Goal: Task Accomplishment & Management: Complete application form

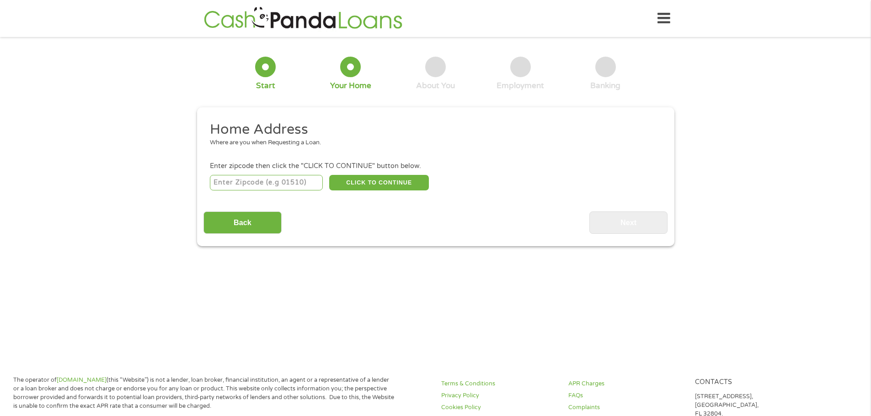
click at [272, 183] on input "number" at bounding box center [266, 183] width 113 height 16
type input "55438"
click at [366, 182] on button "CLICK TO CONTINUE" at bounding box center [379, 183] width 100 height 16
type input "55438"
type input "[GEOGRAPHIC_DATA]"
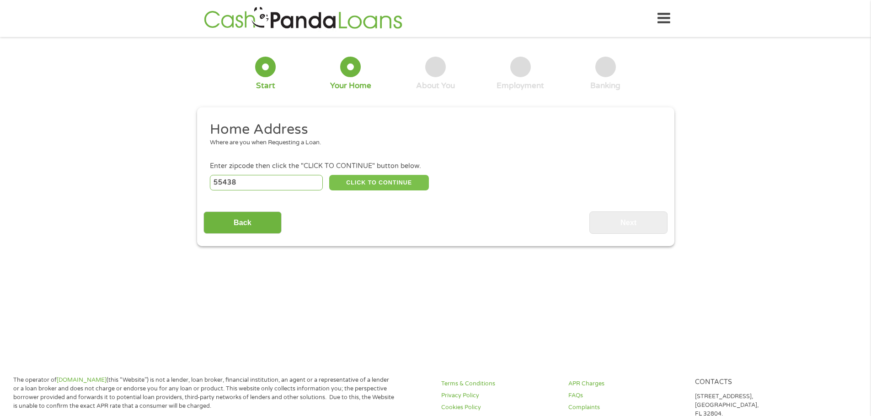
select select "[US_STATE]"
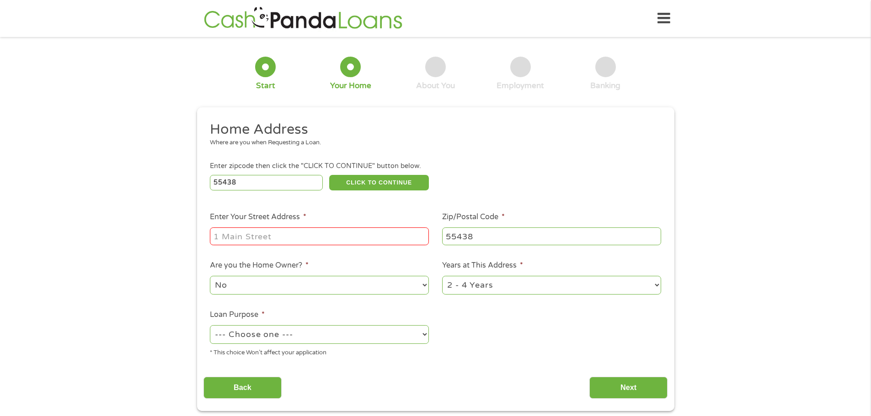
click at [244, 232] on input "Enter Your Street Address *" at bounding box center [319, 236] width 219 height 17
type input "[STREET_ADDRESS]"
click at [339, 335] on select "--- Choose one --- Pay Bills Debt Consolidation Home Improvement Major Purchase…" at bounding box center [319, 334] width 219 height 19
select select "medicalexpenses"
click at [210, 325] on select "--- Choose one --- Pay Bills Debt Consolidation Home Improvement Major Purchase…" at bounding box center [319, 334] width 219 height 19
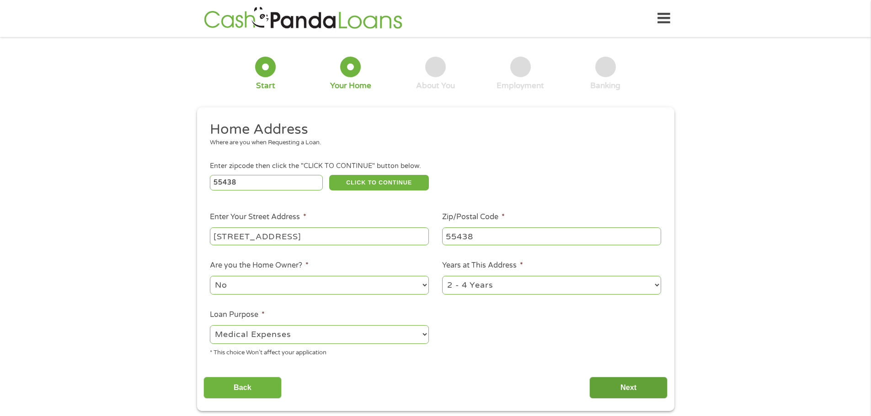
click at [637, 389] on input "Next" at bounding box center [628, 388] width 78 height 22
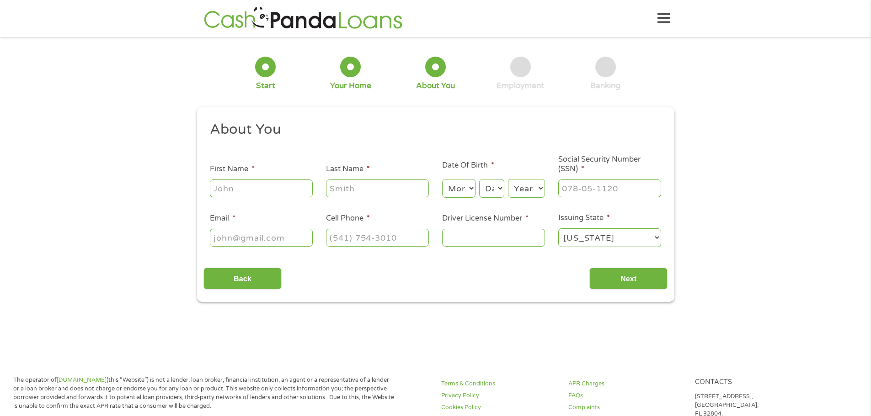
scroll to position [4, 4]
click at [252, 190] on input "First Name *" at bounding box center [261, 188] width 103 height 17
type input "Jiraporn"
click at [339, 191] on input "Last Name *" at bounding box center [377, 188] width 103 height 17
type input "[PERSON_NAME]"
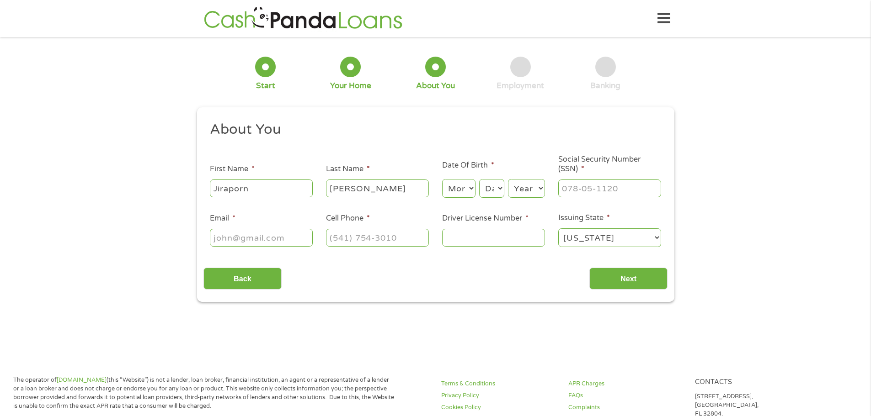
click at [478, 189] on div "Month Month 1 2 3 4 5 6 7 8 9 10 11 12 Day Day 1 2 3 4 5 6 7 8 9 10 11 12 13 14…" at bounding box center [493, 187] width 103 height 25
click at [470, 186] on select "Month 1 2 3 4 5 6 7 8 9 10 11 12" at bounding box center [458, 188] width 33 height 19
select select "10"
click at [442, 179] on select "Month 1 2 3 4 5 6 7 8 9 10 11 12" at bounding box center [458, 188] width 33 height 19
click at [499, 189] on select "Day 1 2 3 4 5 6 7 8 9 10 11 12 13 14 15 16 17 18 19 20 21 22 23 24 25 26 27 28 …" at bounding box center [491, 188] width 25 height 19
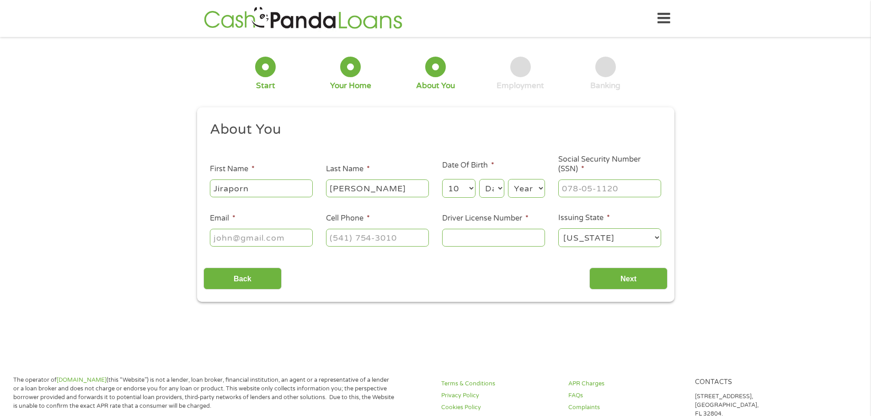
select select "26"
click at [479, 179] on select "Day 1 2 3 4 5 6 7 8 9 10 11 12 13 14 15 16 17 18 19 20 21 22 23 24 25 26 27 28 …" at bounding box center [491, 188] width 25 height 19
click at [541, 191] on select "Year [DATE] 2006 2005 2004 2003 2002 2001 2000 1999 1998 1997 1996 1995 1994 19…" at bounding box center [526, 188] width 37 height 19
select select "1974"
click at [508, 179] on select "Year [DATE] 2006 2005 2004 2003 2002 2001 2000 1999 1998 1997 1996 1995 1994 19…" at bounding box center [526, 188] width 37 height 19
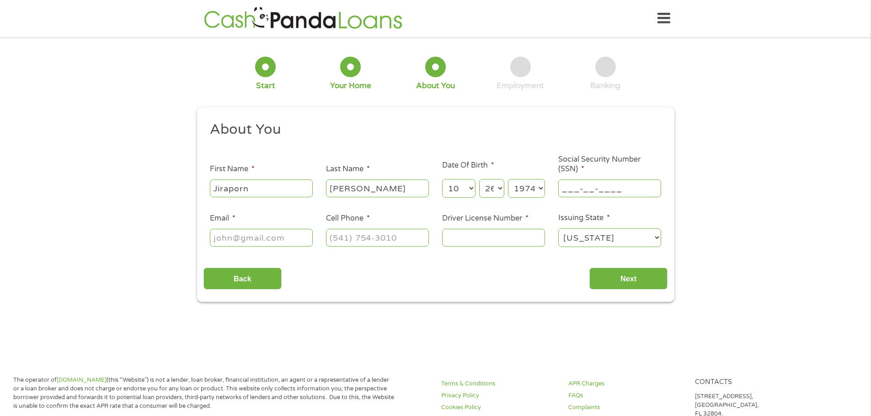
click at [570, 186] on input "___-__-____" at bounding box center [609, 188] width 103 height 17
type input "476-51-6157"
click at [249, 241] on input "Email *" at bounding box center [261, 237] width 103 height 17
type input "[EMAIL_ADDRESS][DOMAIN_NAME]"
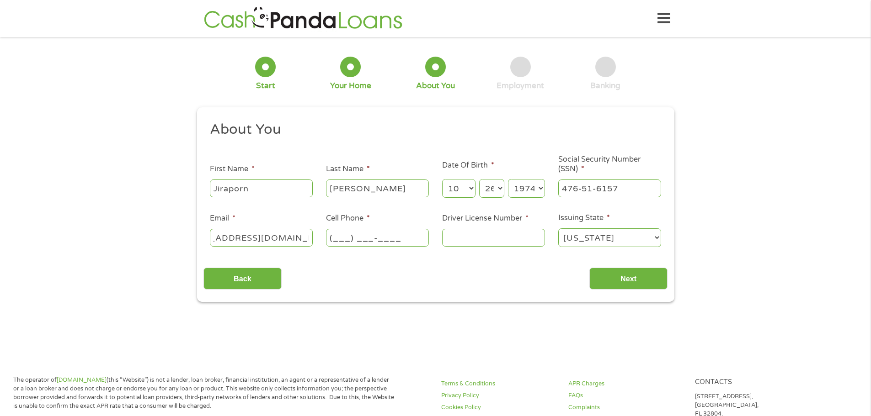
click at [333, 239] on input "(___) ___-____" at bounding box center [377, 237] width 103 height 17
type input "[PHONE_NUMBER]"
click at [446, 238] on input "Driver License Number *" at bounding box center [493, 237] width 103 height 17
type input "S019102008610"
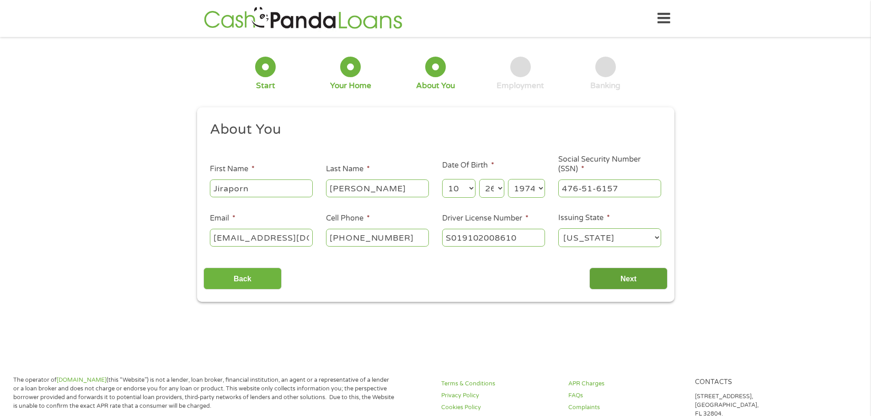
click at [640, 277] on input "Next" at bounding box center [628, 279] width 78 height 22
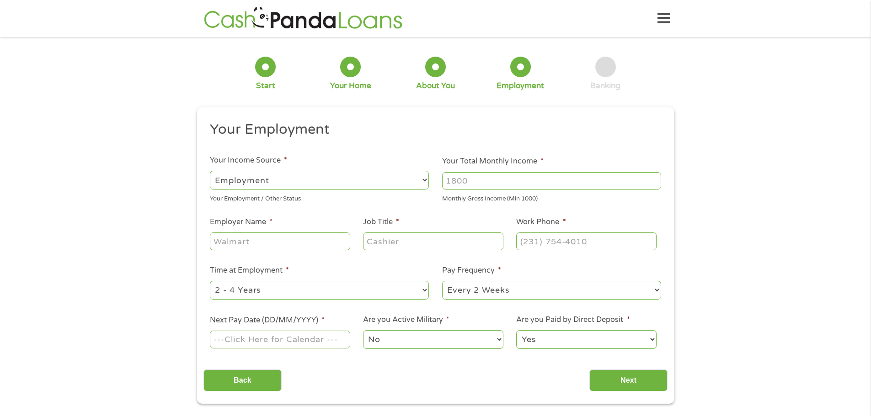
click at [302, 175] on select "--- Choose one --- Employment [DEMOGRAPHIC_DATA] Benefits" at bounding box center [319, 180] width 219 height 19
click at [210, 171] on select "--- Choose one --- Employment [DEMOGRAPHIC_DATA] Benefits" at bounding box center [319, 180] width 219 height 19
click at [470, 179] on input "Your Total Monthly Income *" at bounding box center [551, 180] width 219 height 17
type input "1"
type input "7500"
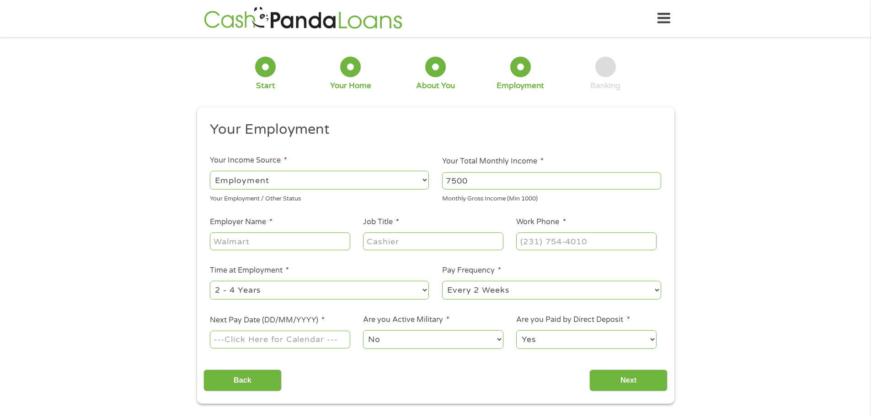
click at [270, 240] on input "Employer Name *" at bounding box center [280, 241] width 140 height 17
type input "Boundless Care"
click at [394, 247] on input "Job Title *" at bounding box center [433, 241] width 140 height 17
type input "PCA"
click at [537, 239] on input "(___) ___-____" at bounding box center [586, 241] width 140 height 17
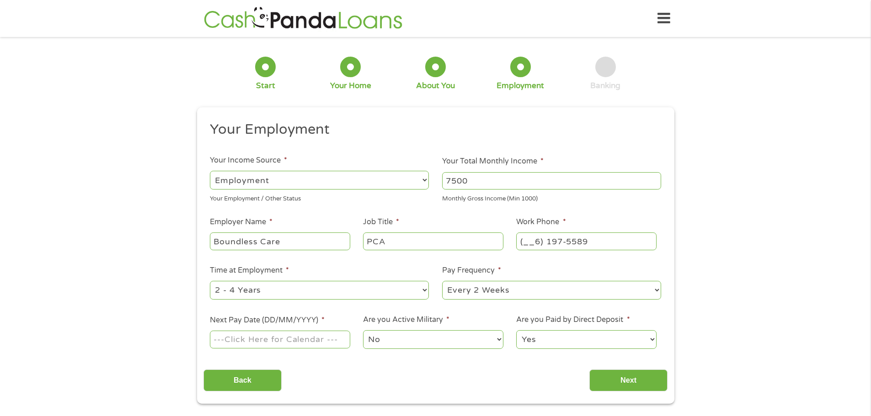
click at [536, 243] on input "(__6) 197-5589" at bounding box center [586, 241] width 140 height 17
type input "[PHONE_NUMBER]"
click at [427, 294] on select "--- Choose one --- 1 Year or less 1 - 2 Years 2 - 4 Years Over 4 Years" at bounding box center [319, 290] width 219 height 19
select select "60months"
click at [210, 281] on select "--- Choose one --- 1 Year or less 1 - 2 Years 2 - 4 Years Over 4 Years" at bounding box center [319, 290] width 219 height 19
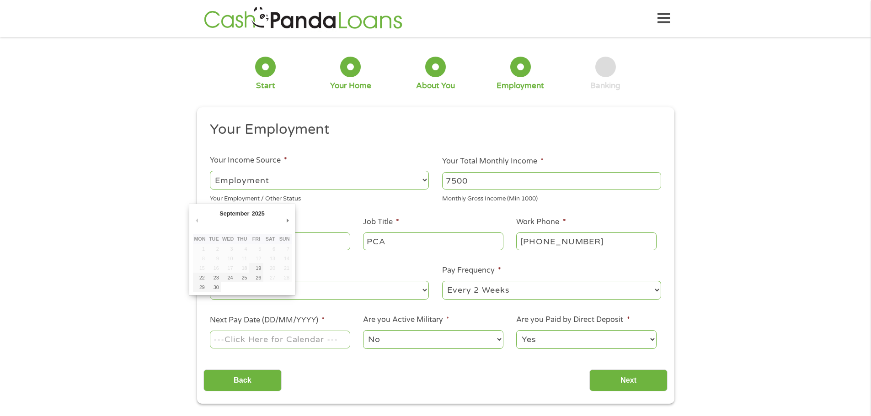
click at [322, 339] on input "Next Pay Date (DD/MM/YYYY) *" at bounding box center [280, 339] width 140 height 17
type input "[DATE]"
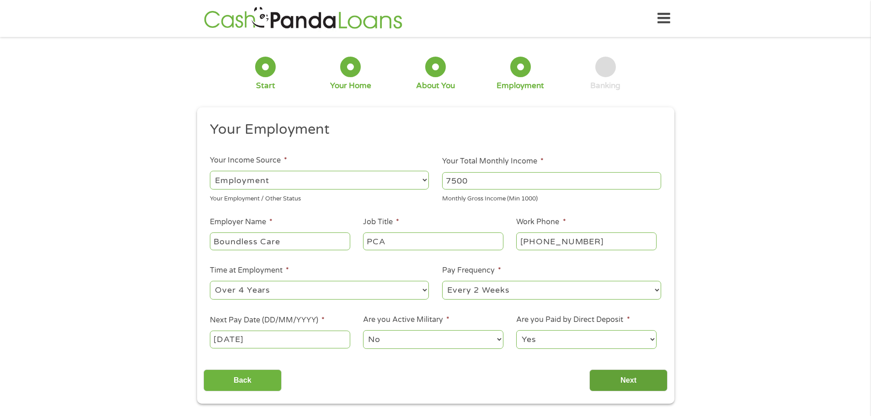
click at [631, 377] on input "Next" at bounding box center [628, 381] width 78 height 22
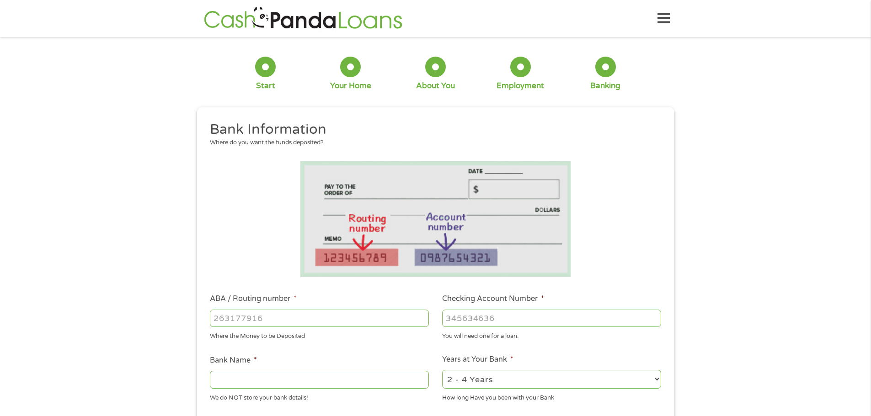
click at [253, 320] on input "ABA / Routing number *" at bounding box center [319, 318] width 219 height 17
type input "044000024"
type input "HUNTINGTON NATIONAL BANK"
type input "044000024"
click at [473, 321] on input "Checking Account Number *" at bounding box center [551, 318] width 219 height 17
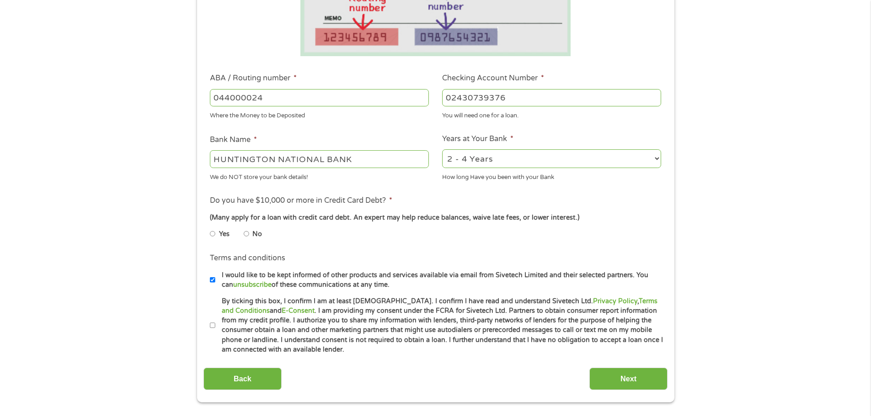
scroll to position [228, 0]
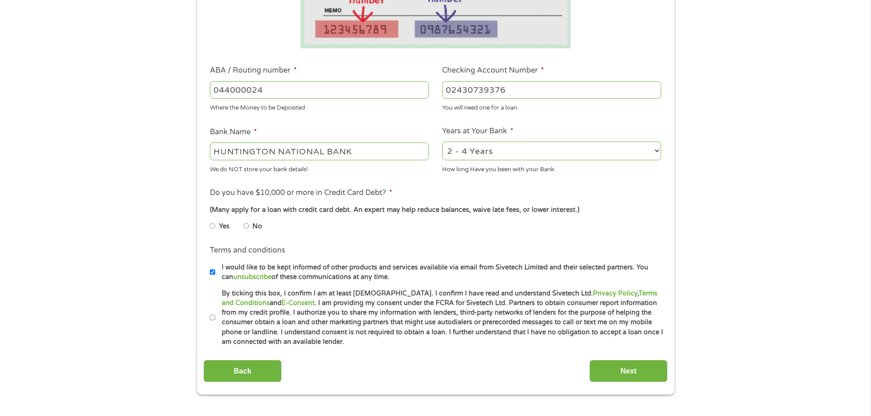
type input "02430739376"
click at [244, 227] on input "No" at bounding box center [246, 226] width 5 height 15
radio input "true"
click at [213, 318] on input "By ticking this box, I confirm I am at least [DEMOGRAPHIC_DATA]. I confirm I ha…" at bounding box center [212, 318] width 5 height 15
checkbox input "true"
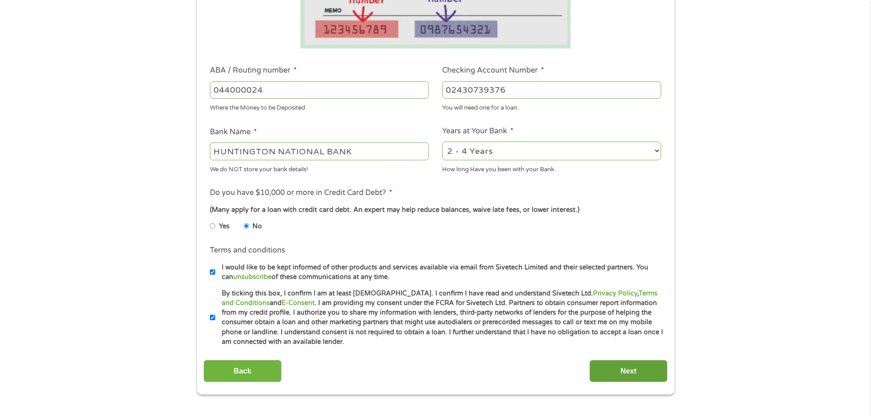
click at [614, 370] on input "Next" at bounding box center [628, 371] width 78 height 22
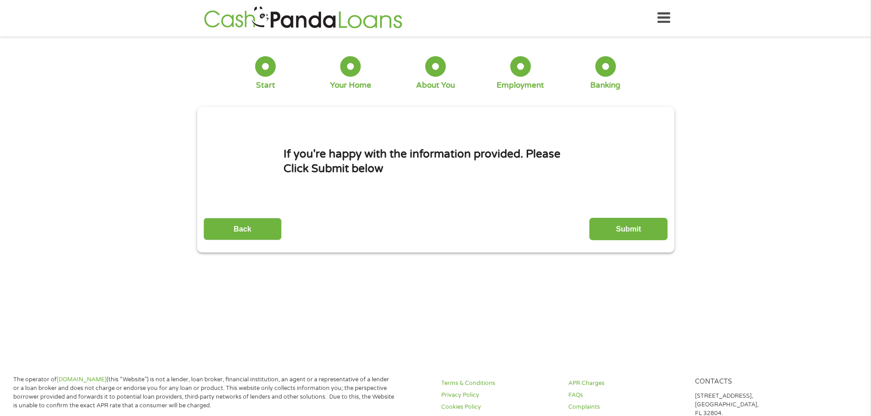
scroll to position [0, 0]
click at [613, 231] on input "Submit" at bounding box center [628, 229] width 78 height 22
